Goal: Task Accomplishment & Management: Use online tool/utility

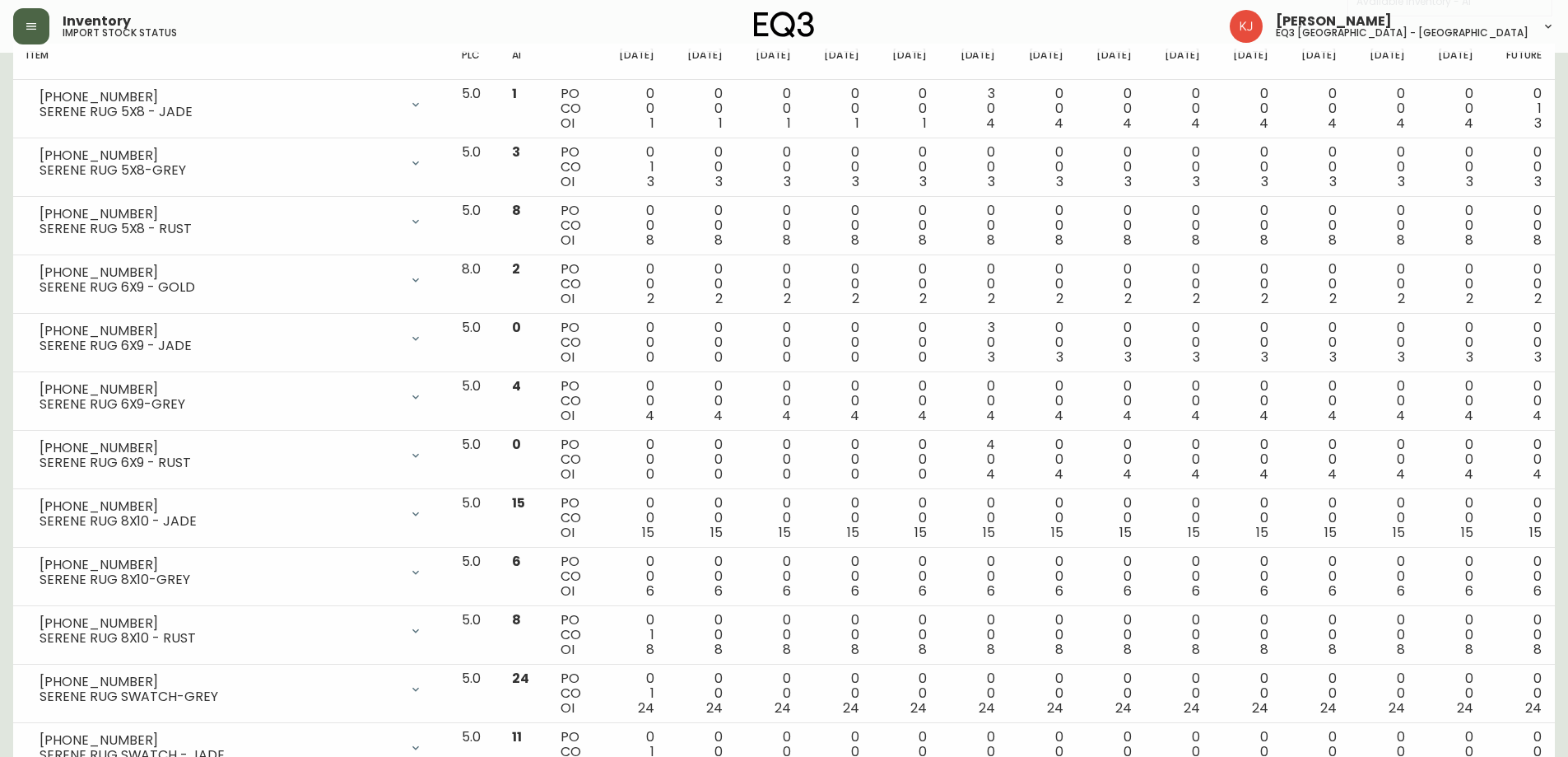
click at [30, 16] on button "button" at bounding box center [31, 27] width 36 height 36
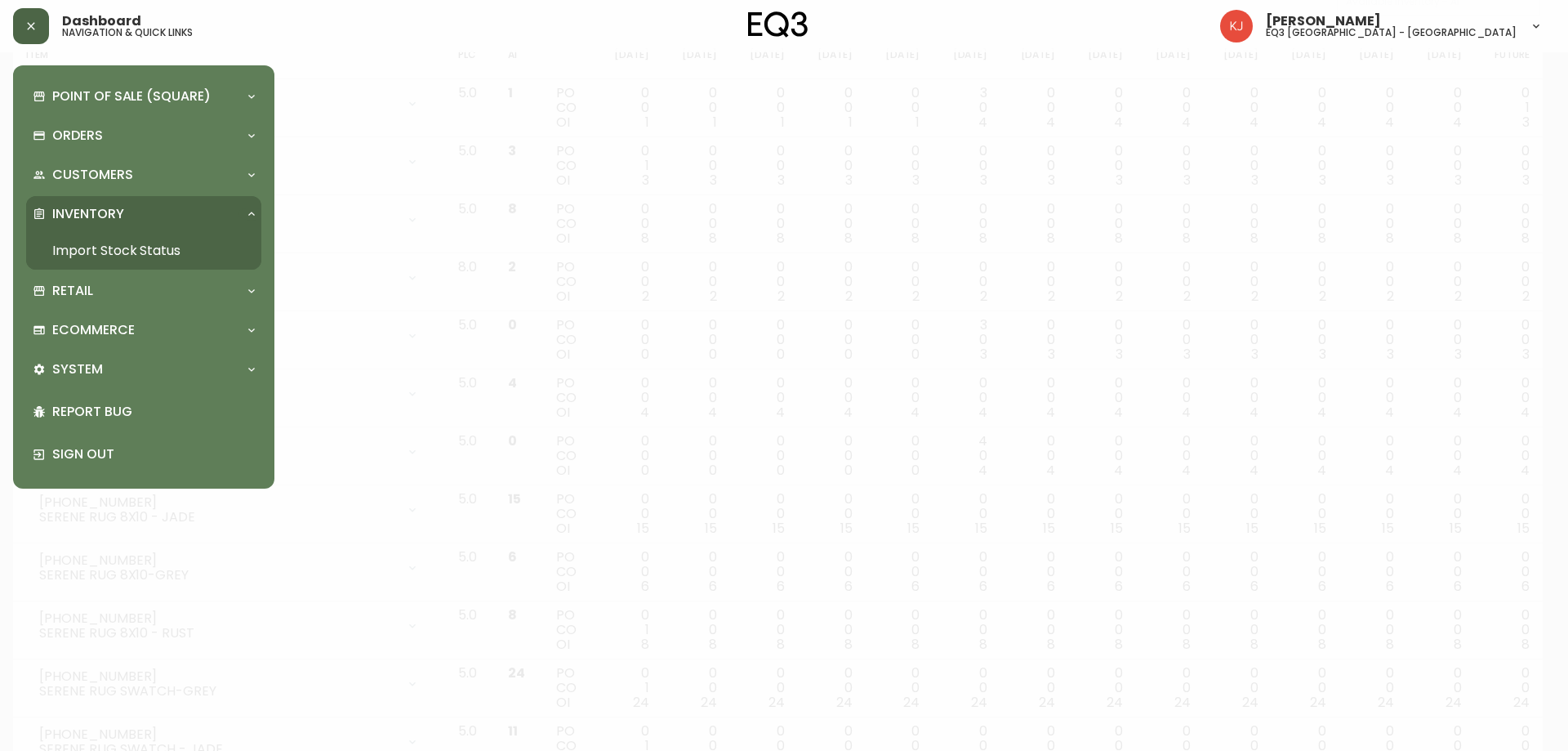
scroll to position [246, 0]
click at [153, 134] on div "Orders" at bounding box center [135, 135] width 206 height 18
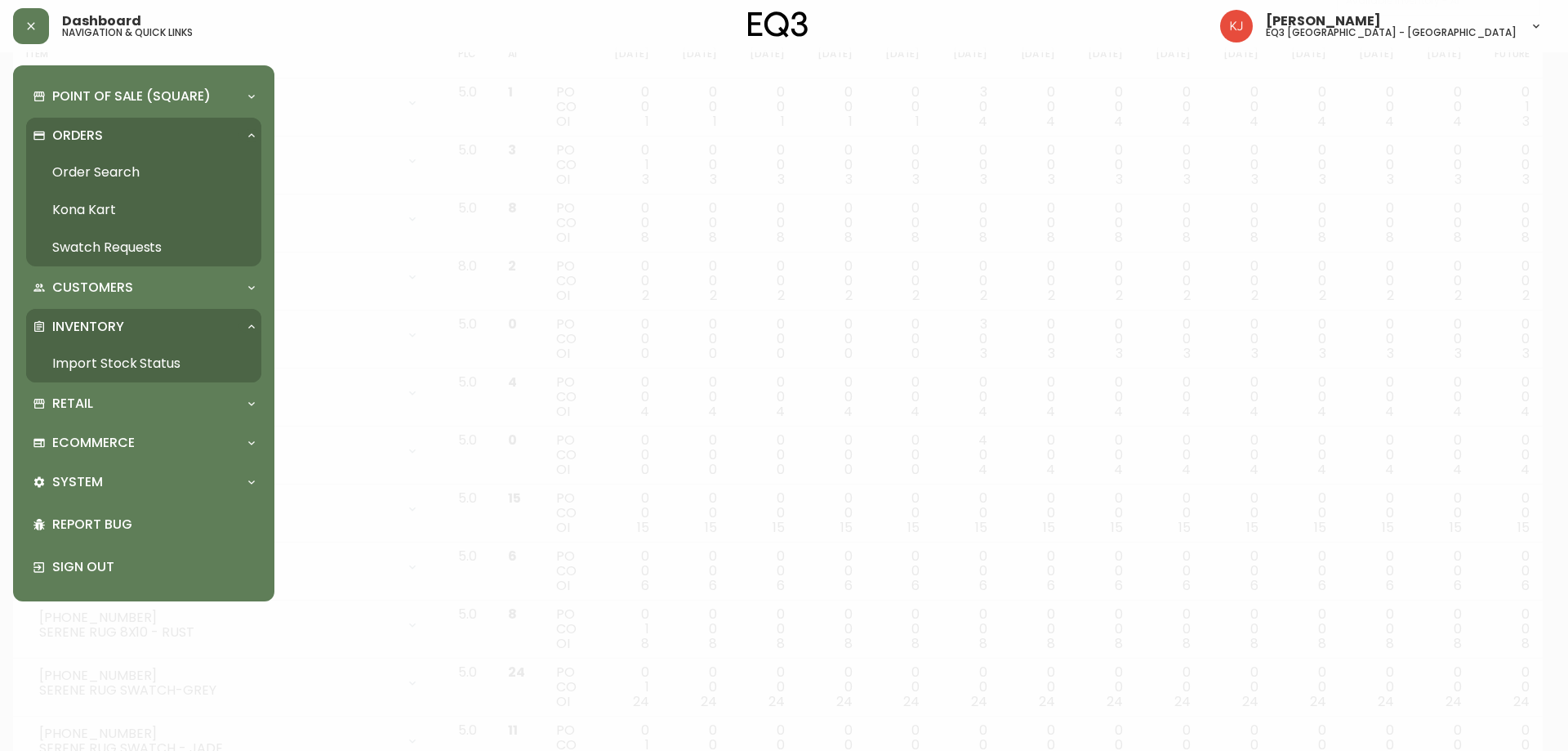
click at [122, 171] on link "Order Search" at bounding box center [144, 172] width 235 height 38
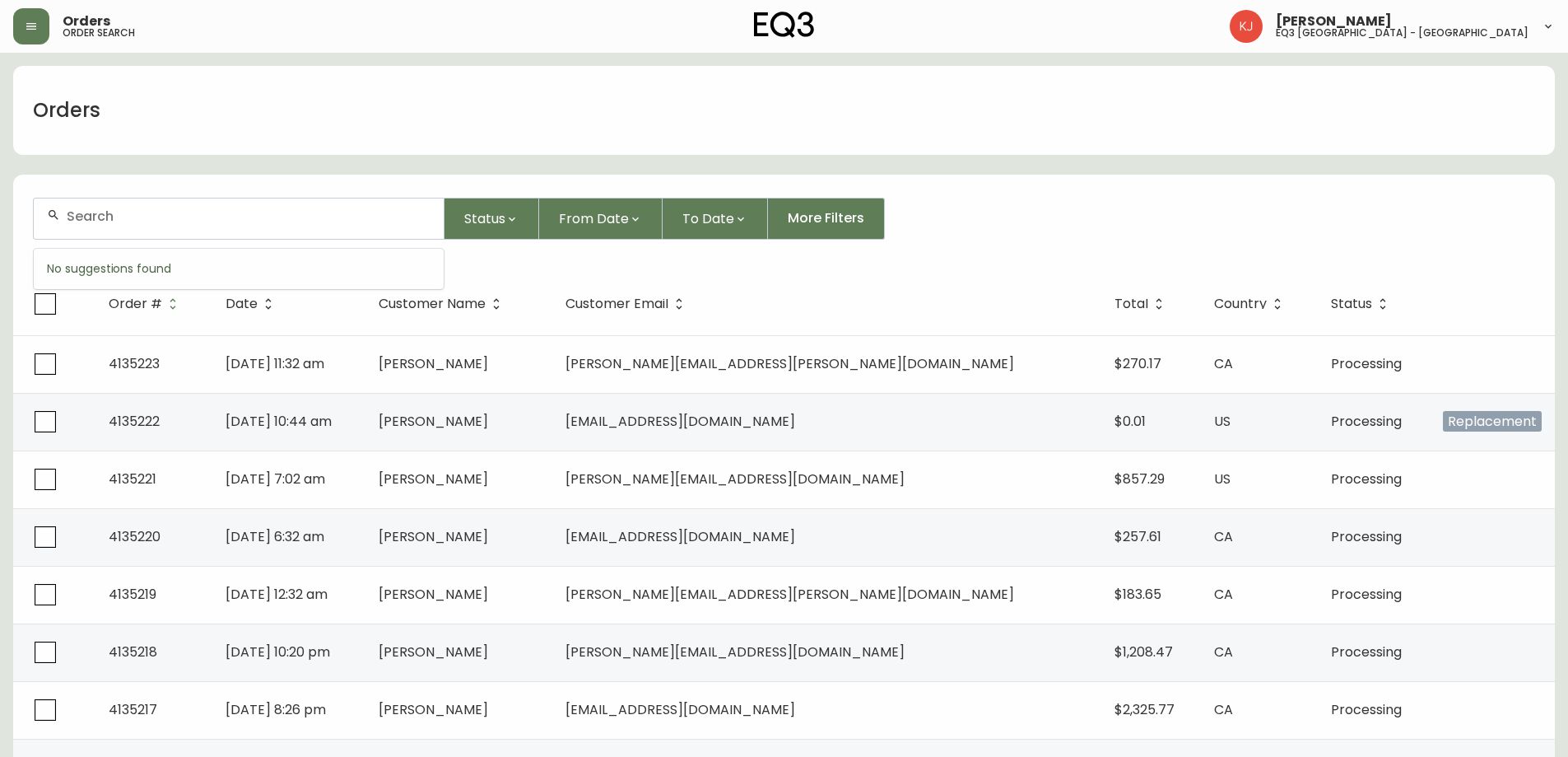
click at [174, 215] on input "text" at bounding box center [249, 216] width 364 height 16
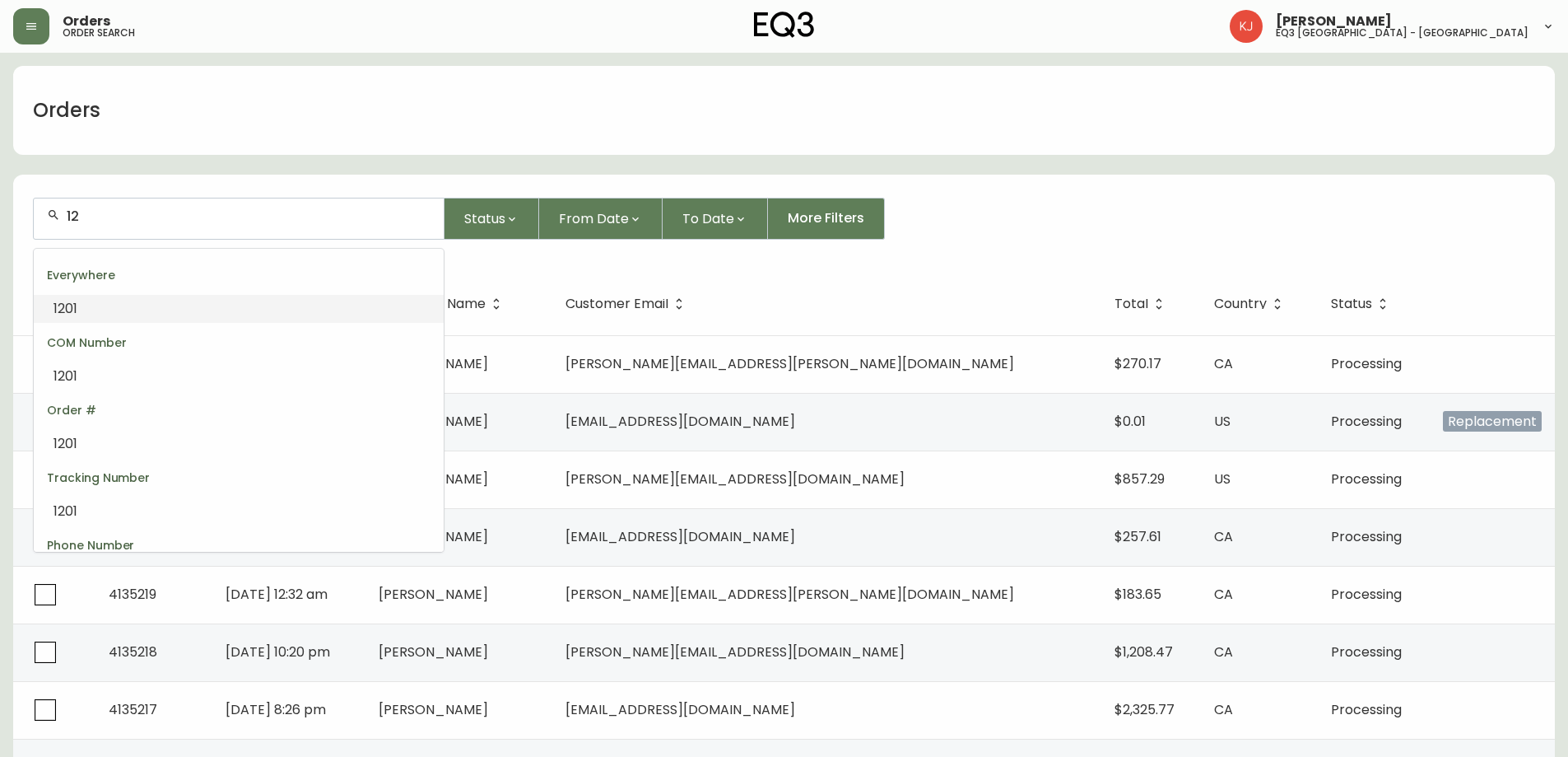
type input "1"
type input "r"
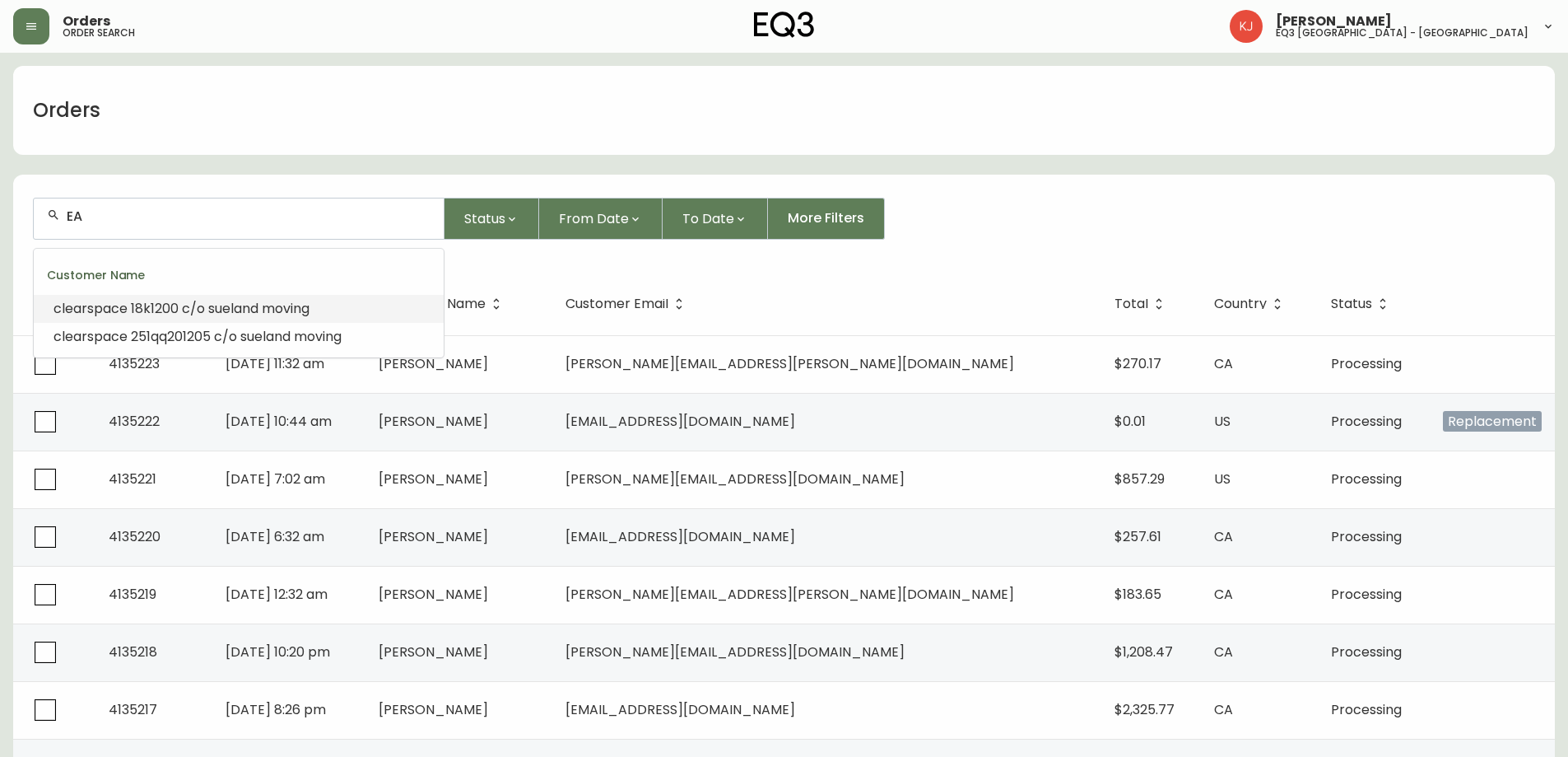
type input "E"
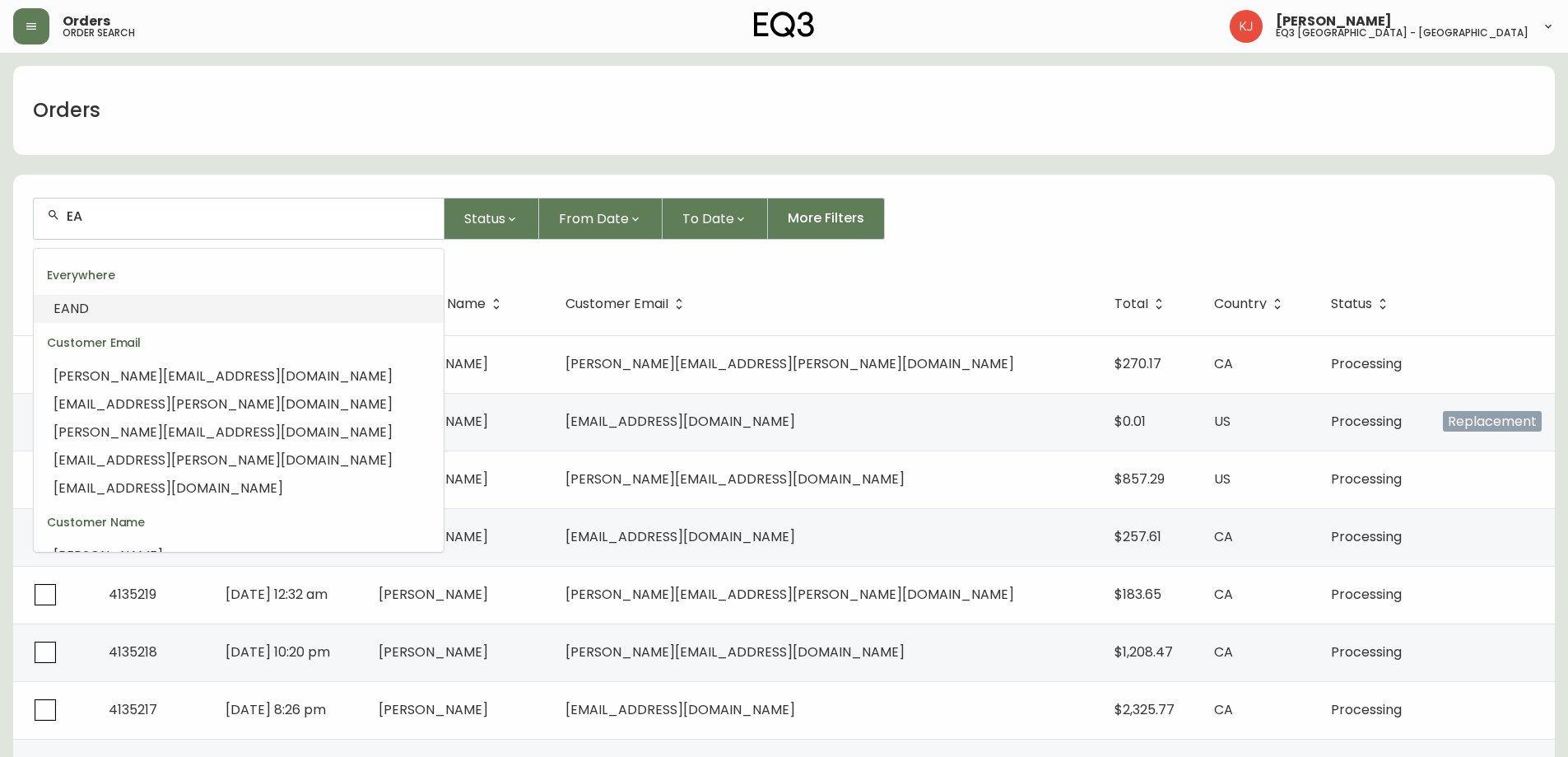
type input "E"
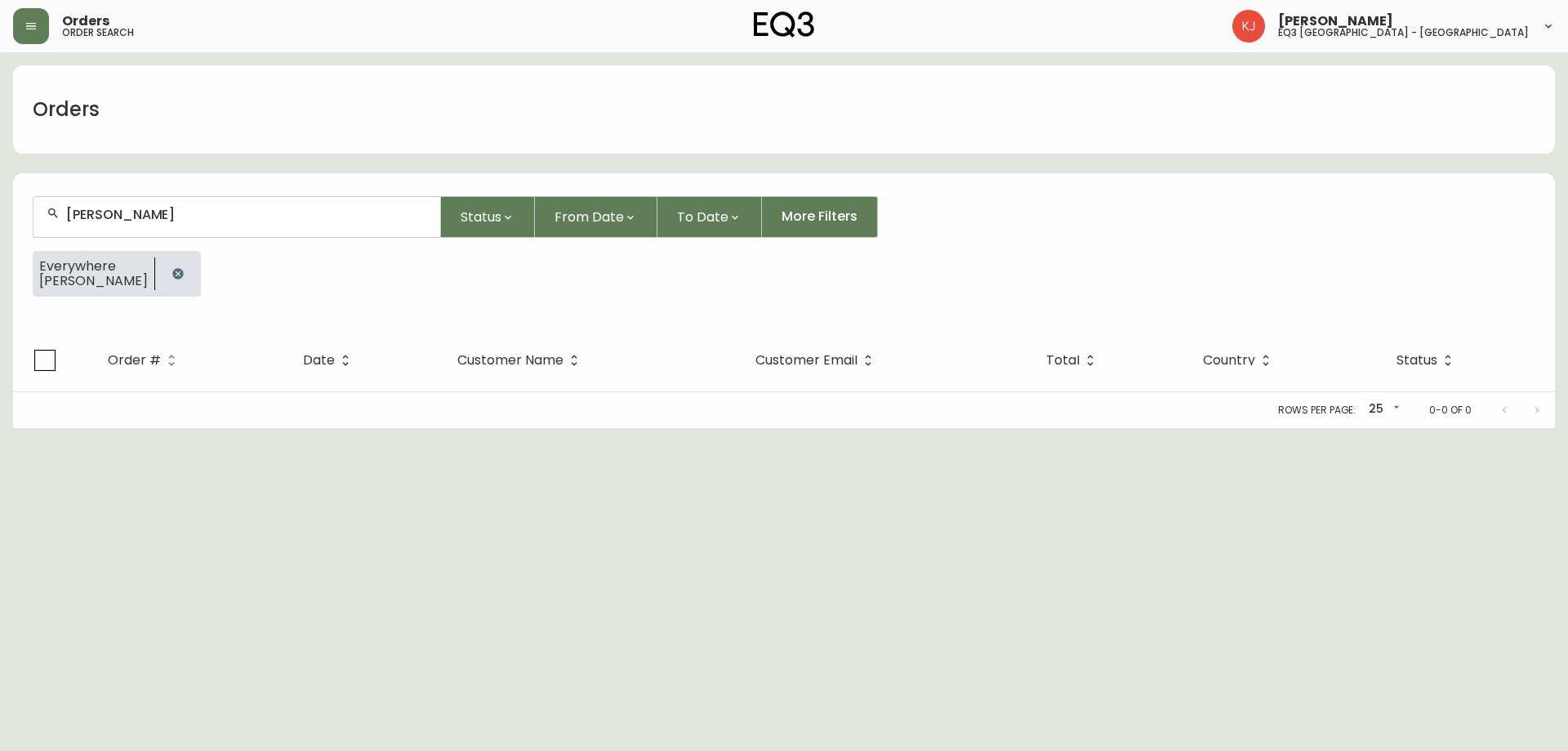
type input "[PERSON_NAME]"
click at [171, 274] on icon "button" at bounding box center [177, 273] width 13 height 13
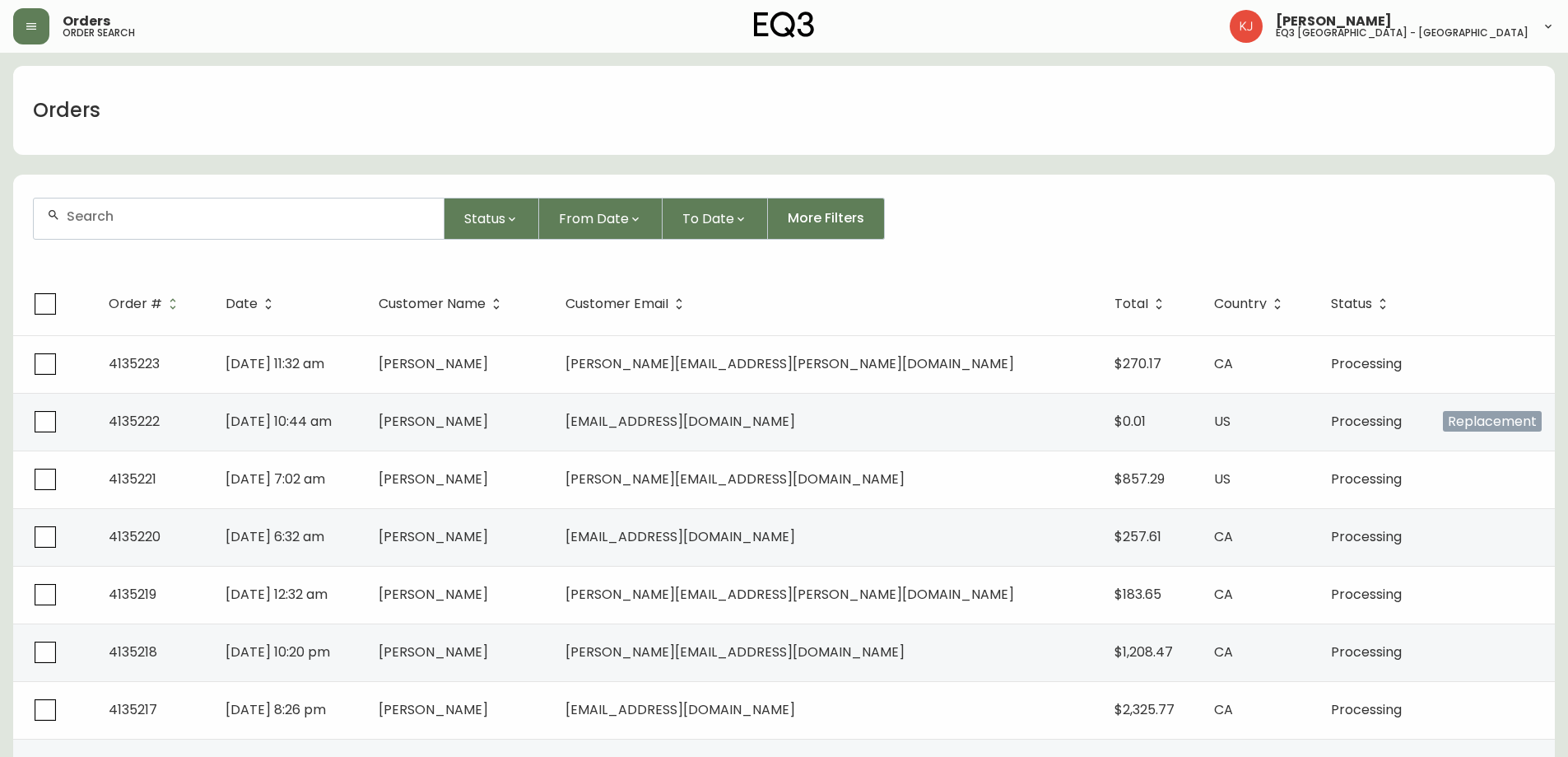
click at [152, 228] on div at bounding box center [238, 218] width 410 height 41
